Goal: Information Seeking & Learning: Find specific fact

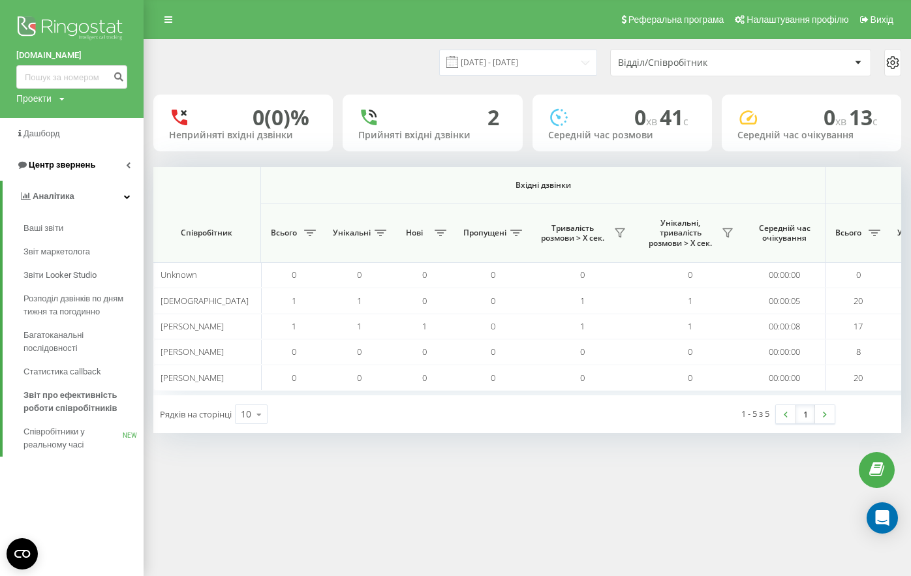
scroll to position [0, 891]
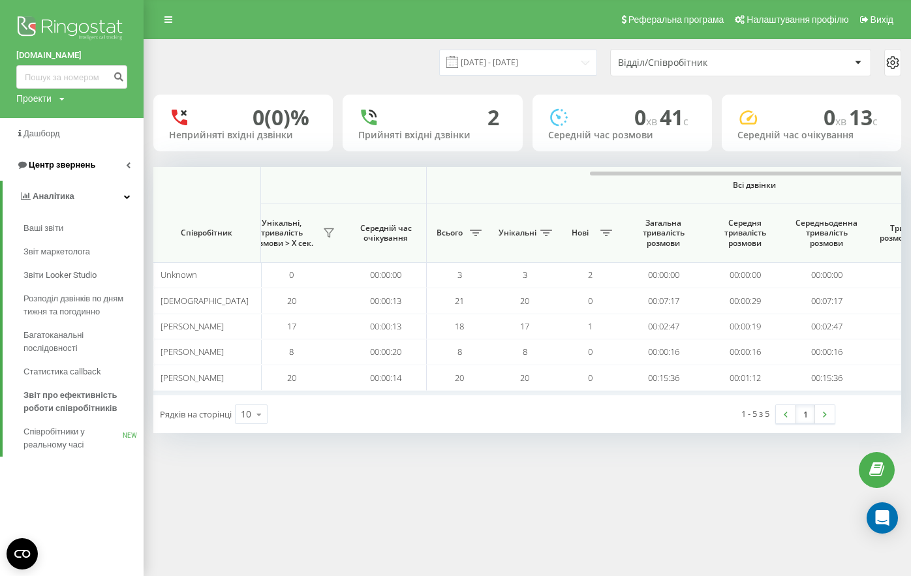
click at [40, 173] on link "Центр звернень" at bounding box center [71, 164] width 143 height 31
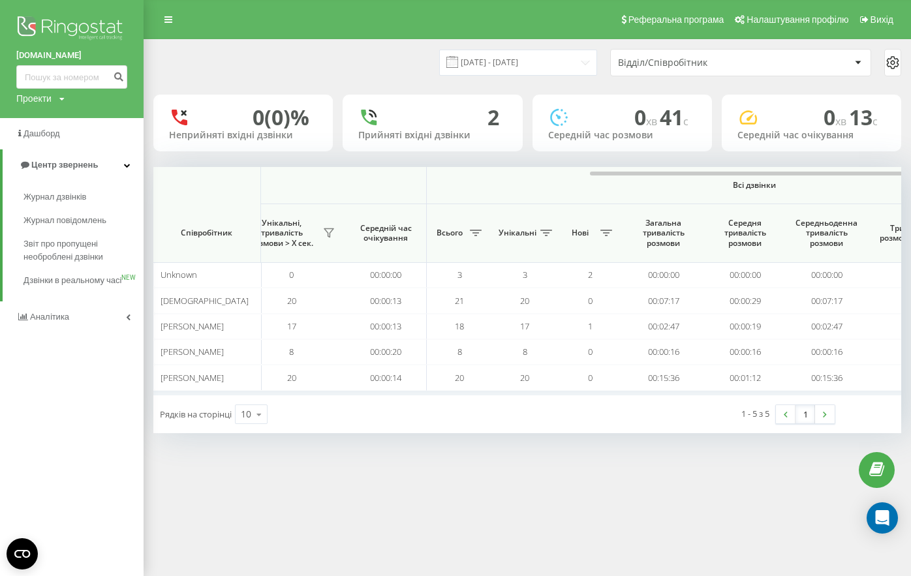
click at [42, 203] on span "Журнал дзвінків" at bounding box center [54, 196] width 63 height 13
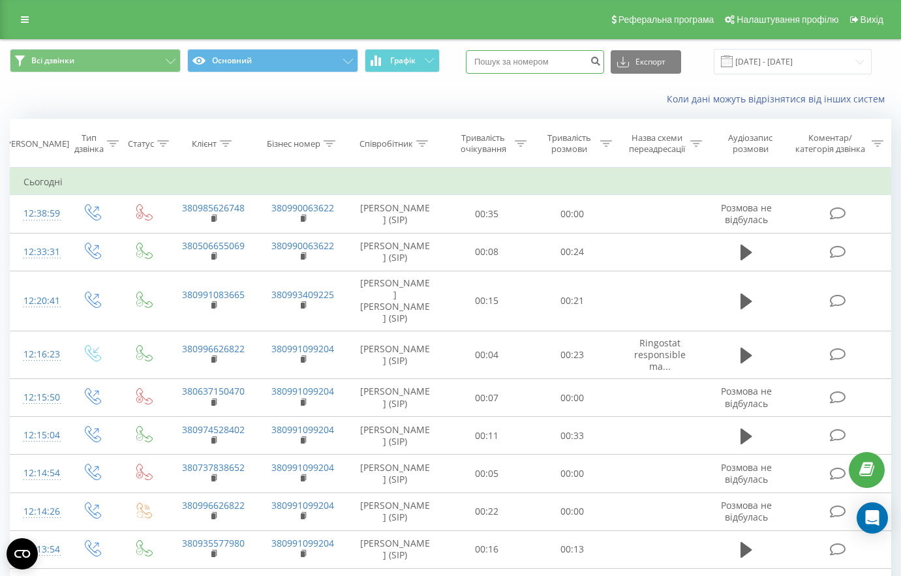
drag, startPoint x: 0, startPoint y: 0, endPoint x: 541, endPoint y: 58, distance: 543.8
click at [541, 58] on input at bounding box center [535, 61] width 138 height 23
paste input "[PHONE_NUMBER]"
click at [491, 66] on input "[PHONE_NUMBER]" at bounding box center [535, 61] width 138 height 23
type input "380674711320"
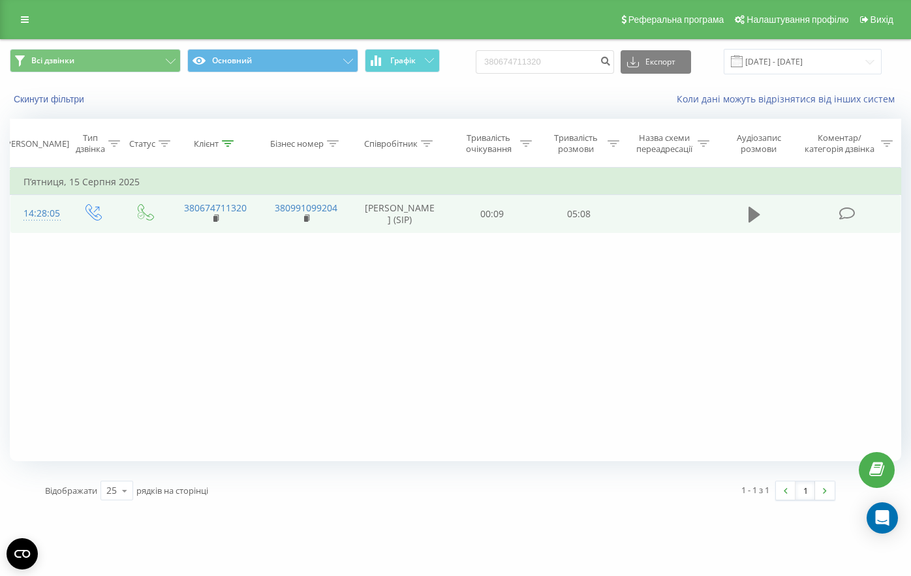
click at [751, 220] on icon at bounding box center [754, 215] width 12 height 16
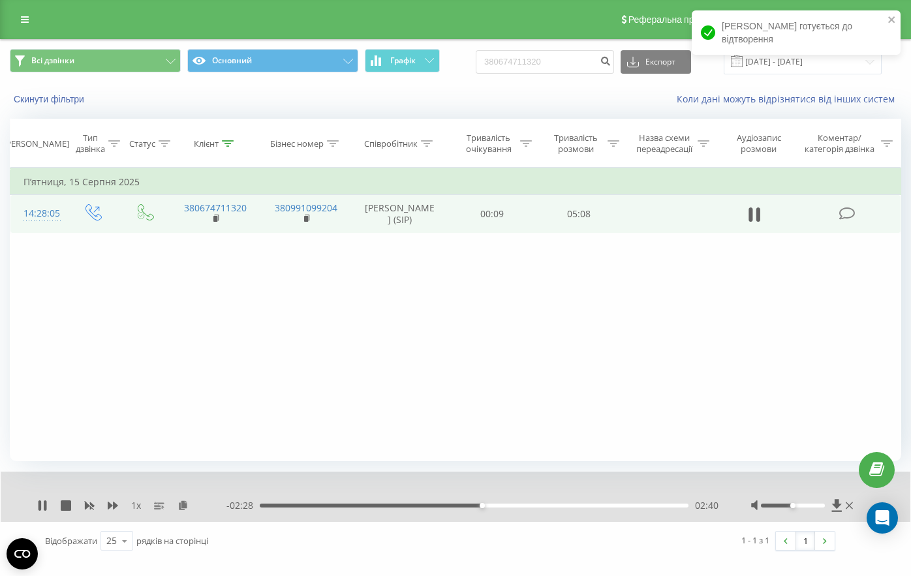
click at [696, 289] on div "Фільтрувати за умовою Дорівнює Введіть значення Скасувати OK Фільтрувати за умо…" at bounding box center [455, 315] width 891 height 294
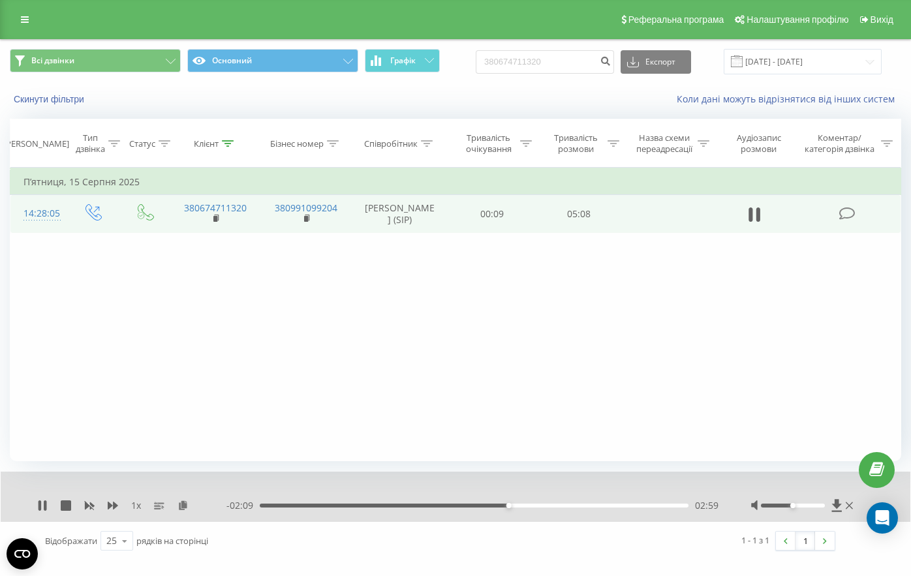
click at [822, 507] on div at bounding box center [793, 506] width 64 height 4
click at [601, 505] on div "04:06" at bounding box center [474, 506] width 429 height 4
click at [579, 506] on div "04:07" at bounding box center [474, 506] width 429 height 4
click at [470, 270] on div "Фільтрувати за умовою Дорівнює Введіть значення Скасувати OK Фільтрувати за умо…" at bounding box center [455, 315] width 891 height 294
